Goal: Transaction & Acquisition: Download file/media

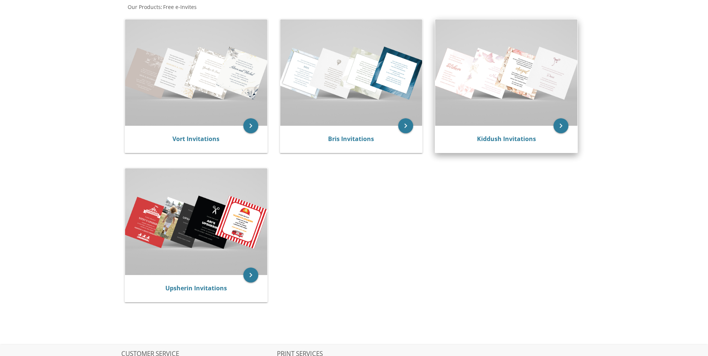
scroll to position [75, 0]
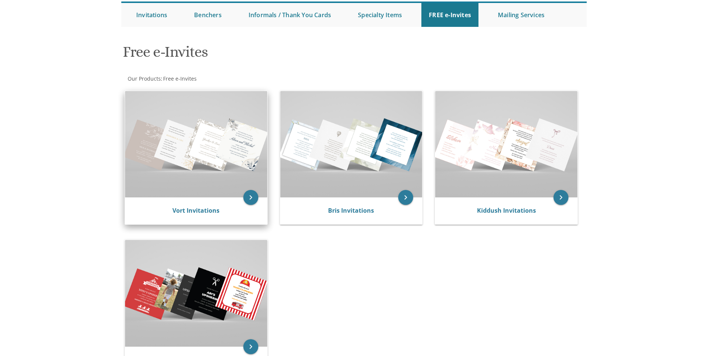
click at [195, 177] on img at bounding box center [196, 144] width 142 height 106
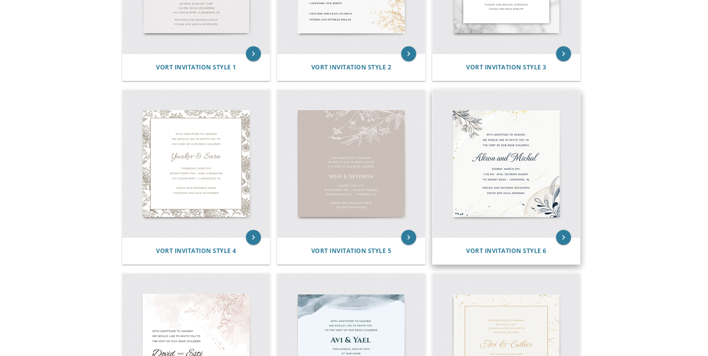
scroll to position [336, 0]
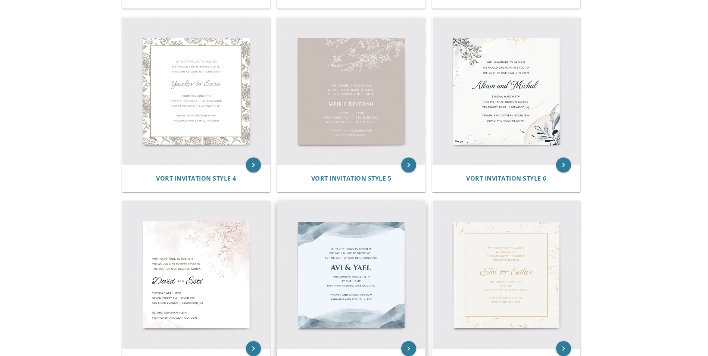
click at [350, 266] on img at bounding box center [351, 275] width 148 height 148
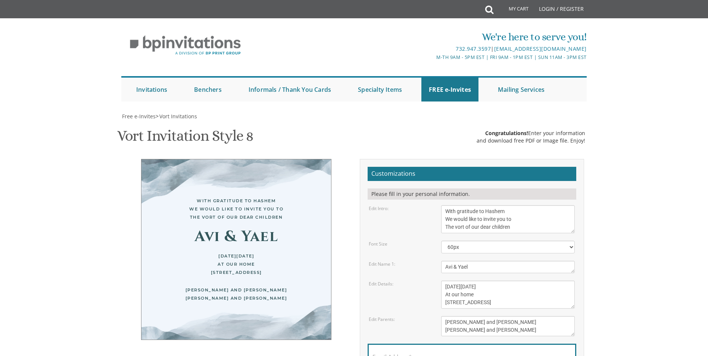
click at [510, 214] on textarea "With gratitude to Hashem We would like to invite you to The vort of our dear ch…" at bounding box center [508, 219] width 134 height 28
click at [514, 220] on textarea "With gratitude to Hashem We would like to invite you to The vort of our dear ch…" at bounding box center [508, 219] width 134 height 28
click at [486, 250] on select "40px 50px 60px 70px 80px" at bounding box center [508, 247] width 134 height 13
click at [485, 250] on select "40px 50px 60px 70px 80px" at bounding box center [508, 247] width 134 height 13
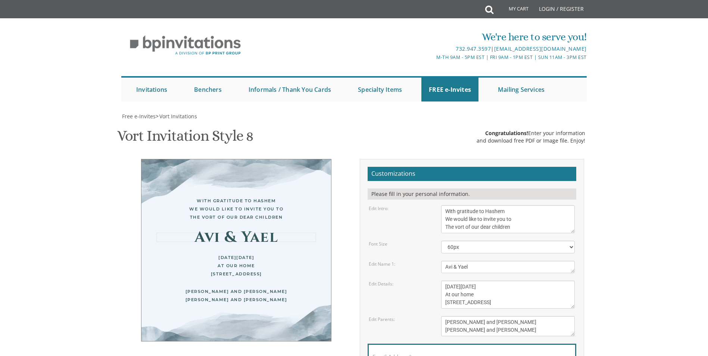
drag, startPoint x: 448, startPoint y: 269, endPoint x: 452, endPoint y: 269, distance: 4.1
click at [452, 269] on textarea "Avi & Yael" at bounding box center [508, 267] width 134 height 12
drag, startPoint x: 478, startPoint y: 271, endPoint x: 466, endPoint y: 266, distance: 12.8
click at [466, 266] on textarea "Avi & Yael" at bounding box center [508, 267] width 134 height 12
type textarea "Akiva & [PERSON_NAME]"
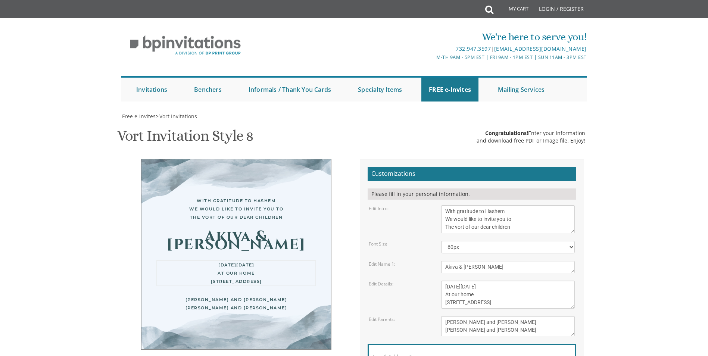
drag, startPoint x: 509, startPoint y: 290, endPoint x: 457, endPoint y: 290, distance: 51.9
click at [457, 290] on textarea "[DATE][DATE] At our home [STREET_ADDRESS]" at bounding box center [508, 295] width 134 height 28
click at [516, 297] on textarea "[DATE][DATE] At our home [STREET_ADDRESS]" at bounding box center [508, 295] width 134 height 28
click at [525, 304] on textarea "[DATE][DATE] At our home [STREET_ADDRESS]" at bounding box center [508, 295] width 134 height 28
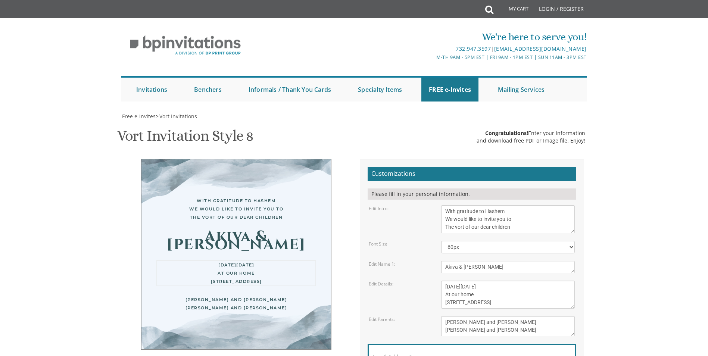
click at [525, 304] on textarea "[DATE][DATE] At our home [STREET_ADDRESS]" at bounding box center [508, 295] width 134 height 28
drag, startPoint x: 525, startPoint y: 301, endPoint x: 437, endPoint y: 283, distance: 90.3
click at [437, 283] on div "[DATE][DATE] At our home [STREET_ADDRESS]" at bounding box center [507, 295] width 145 height 28
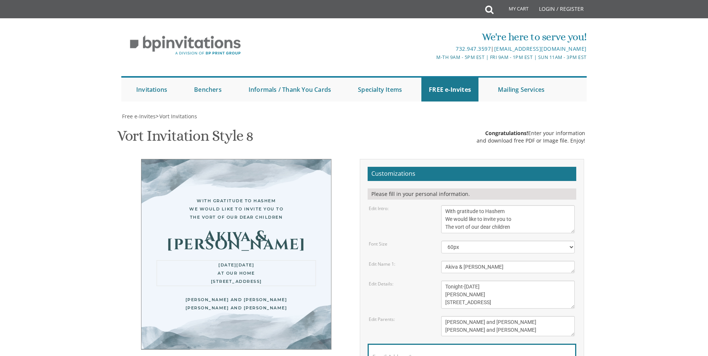
drag, startPoint x: 452, startPoint y: 297, endPoint x: 468, endPoint y: 297, distance: 15.7
click at [472, 297] on textarea "[DATE][DATE] At our home [STREET_ADDRESS]" at bounding box center [508, 295] width 134 height 28
click at [469, 303] on textarea "[DATE][DATE] At our home [STREET_ADDRESS]" at bounding box center [508, 295] width 134 height 28
click at [508, 303] on textarea "[DATE][DATE] At our home [STREET_ADDRESS]" at bounding box center [508, 295] width 134 height 28
click at [469, 288] on textarea "[DATE][DATE] At our home [STREET_ADDRESS]" at bounding box center [508, 295] width 134 height 28
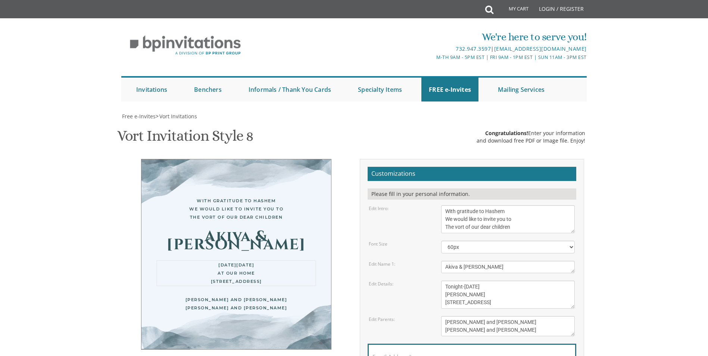
type textarea "Tonight-[DATE] [PERSON_NAME] [STREET_ADDRESS]"
click at [539, 331] on textarea "[PERSON_NAME] and [PERSON_NAME] [PERSON_NAME] and [PERSON_NAME]" at bounding box center [508, 326] width 134 height 20
click at [517, 333] on textarea "[PERSON_NAME] and [PERSON_NAME] [PERSON_NAME] and [PERSON_NAME]" at bounding box center [508, 326] width 134 height 20
drag, startPoint x: 511, startPoint y: 323, endPoint x: 421, endPoint y: 322, distance: 89.9
click at [421, 322] on div "Edit Parents: [PERSON_NAME] and [PERSON_NAME] [PERSON_NAME] and [PERSON_NAME]" at bounding box center [471, 326] width 217 height 20
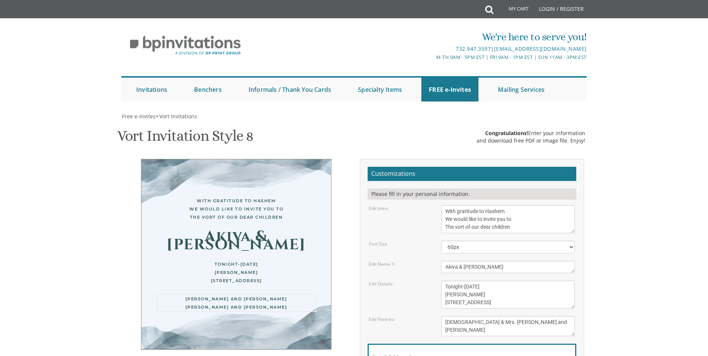
click at [525, 331] on textarea "[PERSON_NAME] and [PERSON_NAME] [PERSON_NAME] and [PERSON_NAME]" at bounding box center [508, 326] width 134 height 20
type textarea "Rabbi & [PERSON_NAME] [PERSON_NAME]"
click at [422, 234] on form "Customizations Please fill in your personal information. Edit Intro: With grati…" at bounding box center [472, 284] width 209 height 235
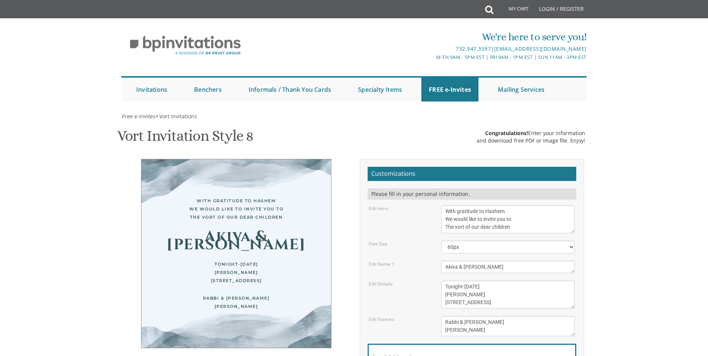
scroll to position [112, 0]
click at [554, 281] on textarea "[DATE][DATE] At our home [STREET_ADDRESS]" at bounding box center [508, 295] width 134 height 28
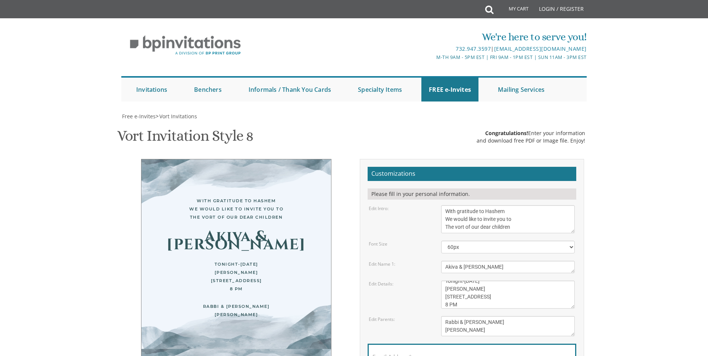
click at [416, 281] on div "Edit Details: [DATE][DATE] At our home [STREET_ADDRESS]" at bounding box center [471, 295] width 217 height 28
click at [448, 281] on textarea "[DATE][DATE] At our home [STREET_ADDRESS]" at bounding box center [508, 295] width 134 height 28
type textarea "Tonight-[DATE] [PERSON_NAME] [STREET_ADDRESS] 8:00 PM"
click at [528, 316] on textarea "[PERSON_NAME] and [PERSON_NAME] [PERSON_NAME] and [PERSON_NAME]" at bounding box center [508, 326] width 134 height 20
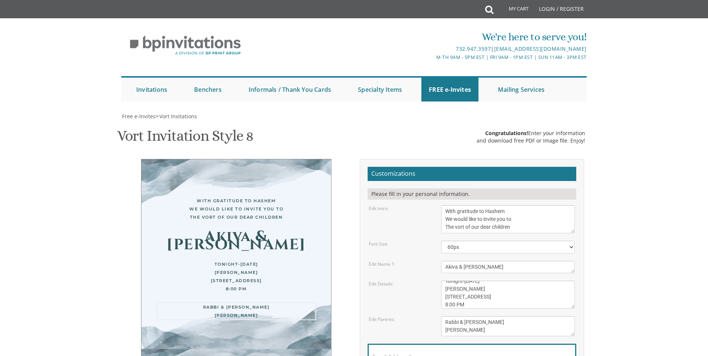
click at [404, 281] on div "Edit Details: [DATE][DATE] At our home [STREET_ADDRESS]" at bounding box center [471, 295] width 217 height 28
click at [441, 344] on div "Email Address*" at bounding box center [472, 359] width 209 height 30
click at [443, 356] on input "Email Address*" at bounding box center [471, 360] width 199 height 9
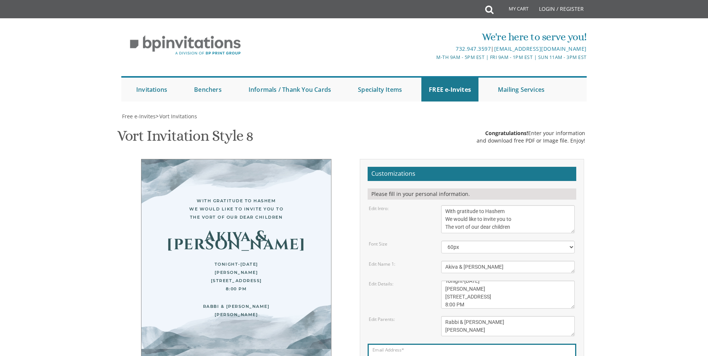
type input "[EMAIL_ADDRESS][DOMAIN_NAME]"
